Goal: Find specific page/section: Find specific page/section

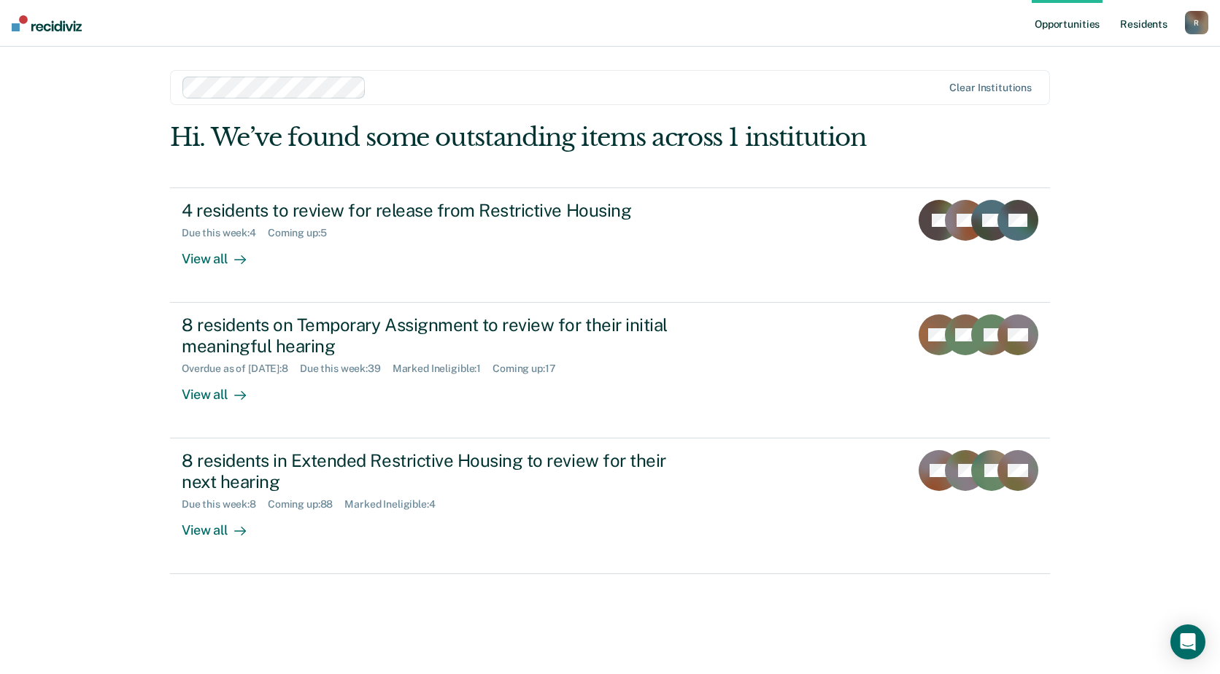
click at [1133, 24] on link "Resident s" at bounding box center [1143, 23] width 53 height 47
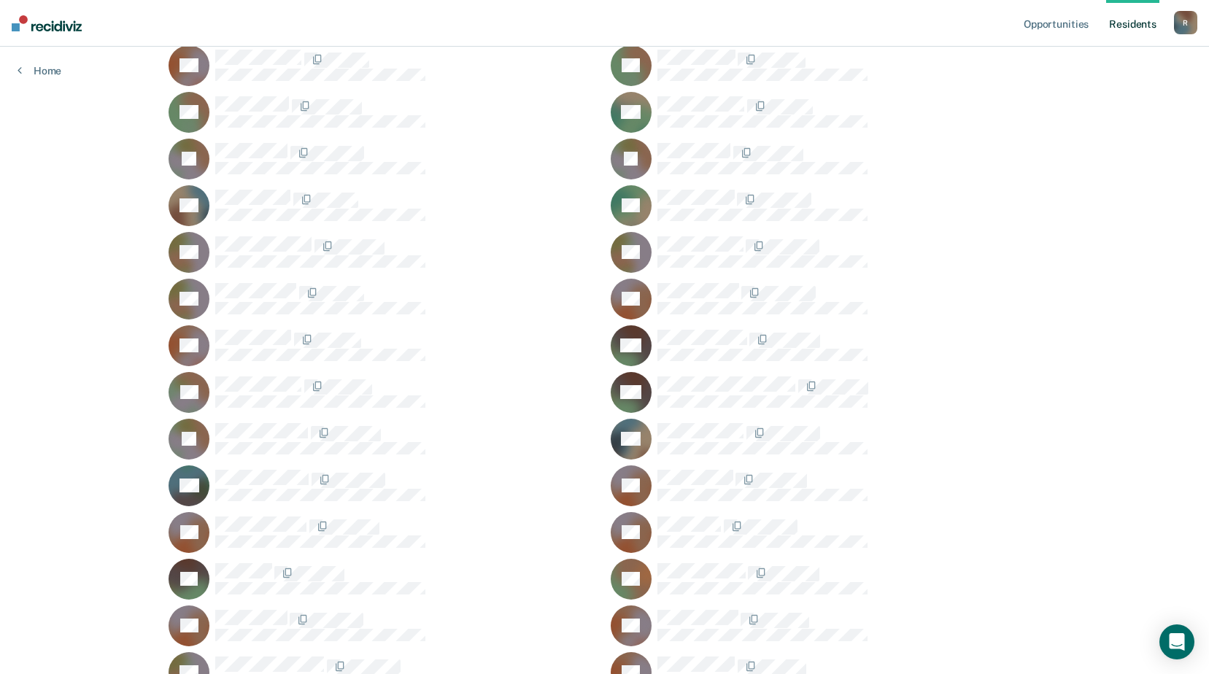
scroll to position [46737, 0]
